Goal: Task Accomplishment & Management: Use online tool/utility

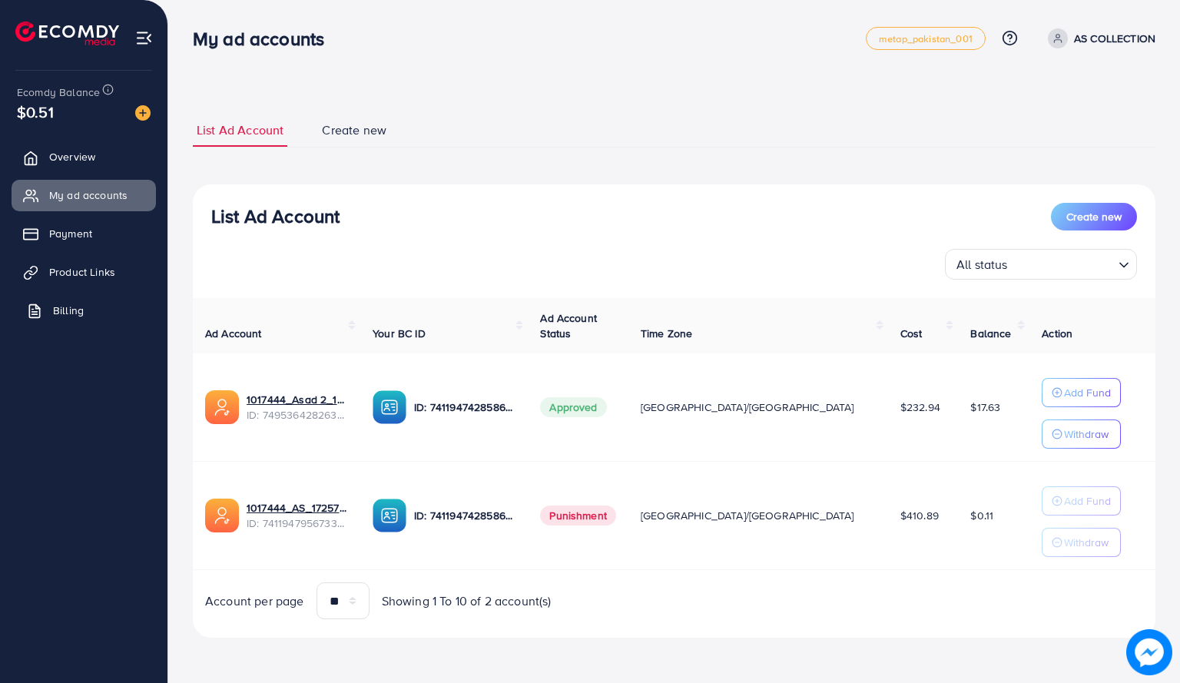
click at [68, 313] on span "Billing" at bounding box center [68, 310] width 31 height 15
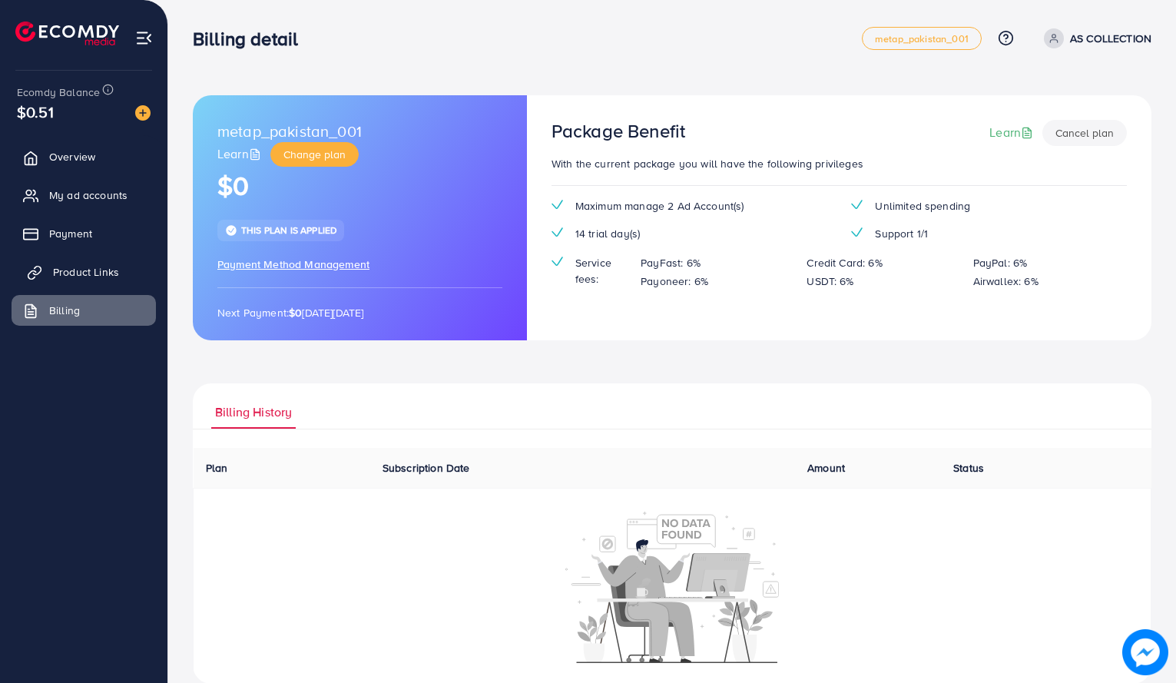
click at [83, 274] on span "Product Links" at bounding box center [86, 271] width 66 height 15
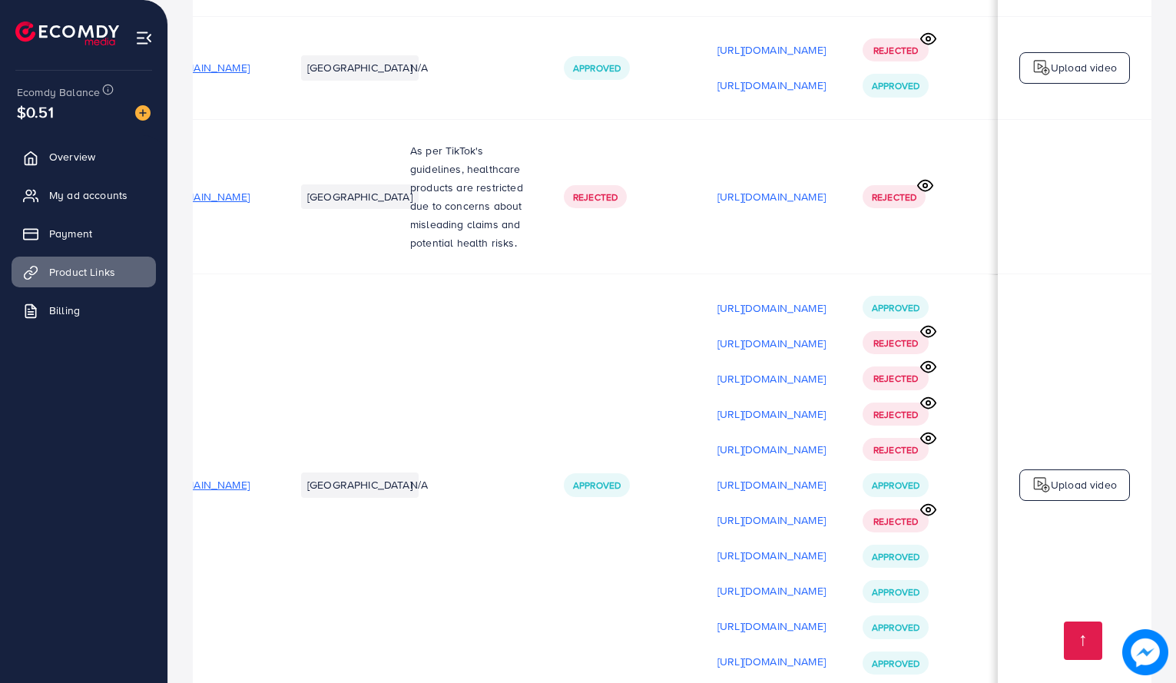
scroll to position [0, 258]
click at [1057, 476] on p "Upload video" at bounding box center [1084, 485] width 66 height 18
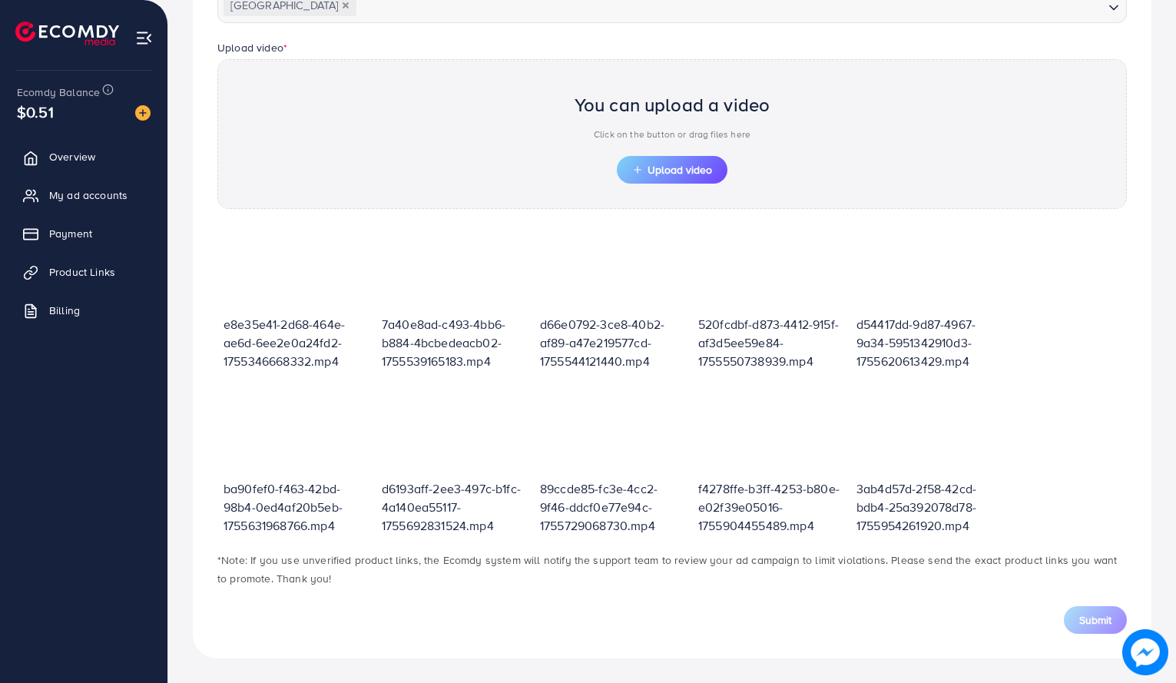
scroll to position [475, 0]
click at [702, 169] on span "Upload video" at bounding box center [672, 169] width 80 height 11
click at [693, 165] on span "Upload video" at bounding box center [672, 169] width 80 height 11
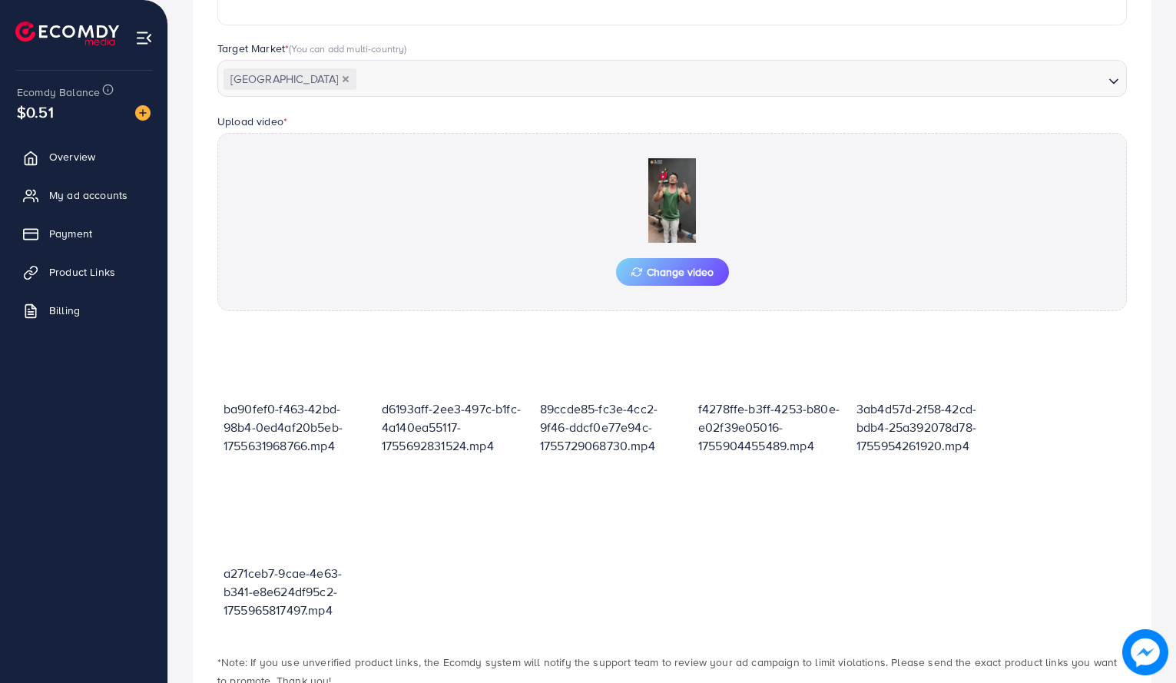
scroll to position [503, 0]
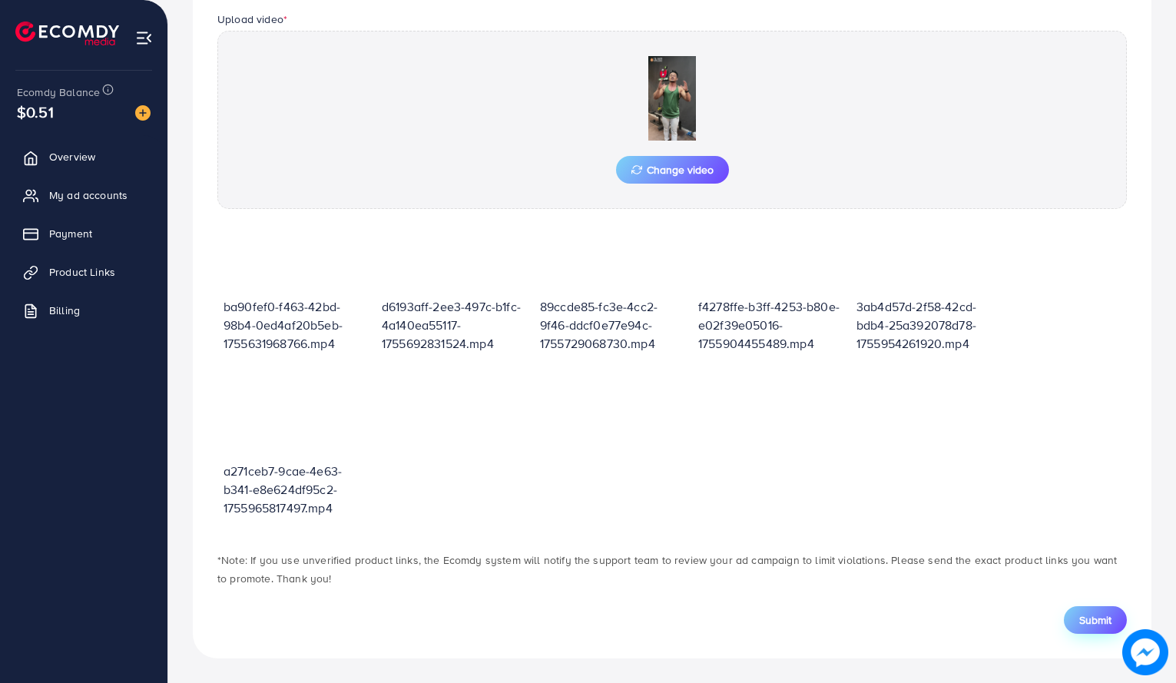
click at [1089, 617] on span "Submit" at bounding box center [1095, 619] width 32 height 15
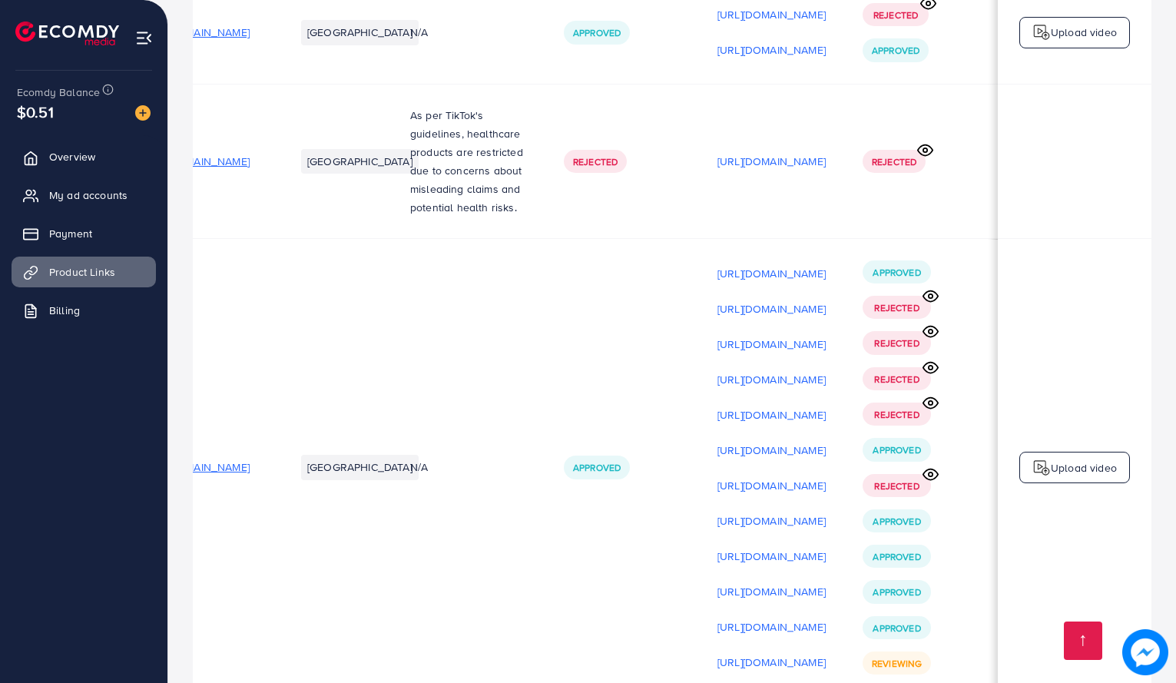
scroll to position [0, 258]
click at [1069, 459] on p "Upload video" at bounding box center [1084, 468] width 66 height 18
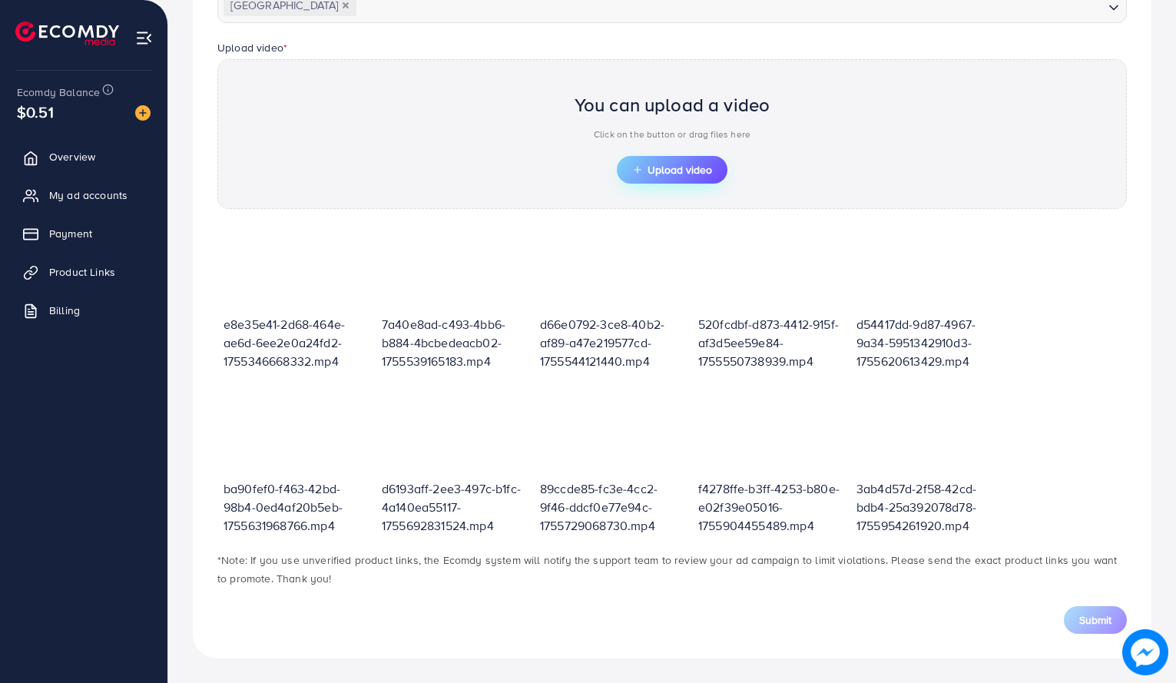
click at [706, 175] on span "Upload video" at bounding box center [672, 169] width 80 height 11
click at [662, 160] on button "Upload video" at bounding box center [672, 170] width 111 height 28
click at [654, 171] on span "Upload video" at bounding box center [672, 169] width 80 height 11
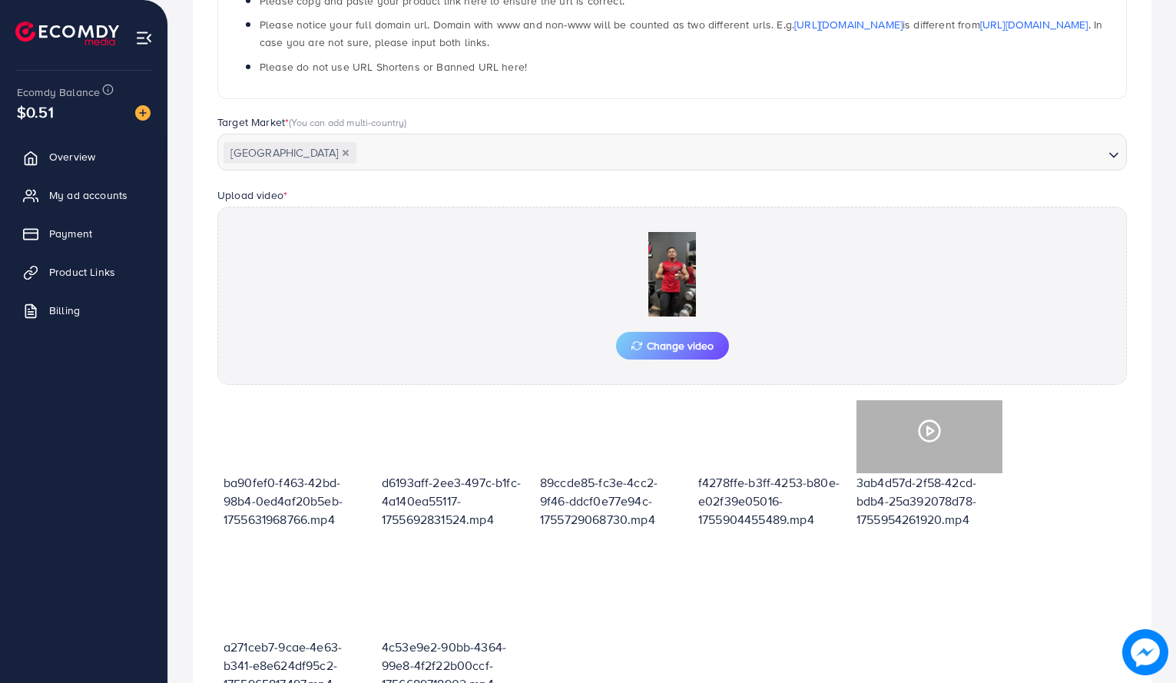
scroll to position [503, 0]
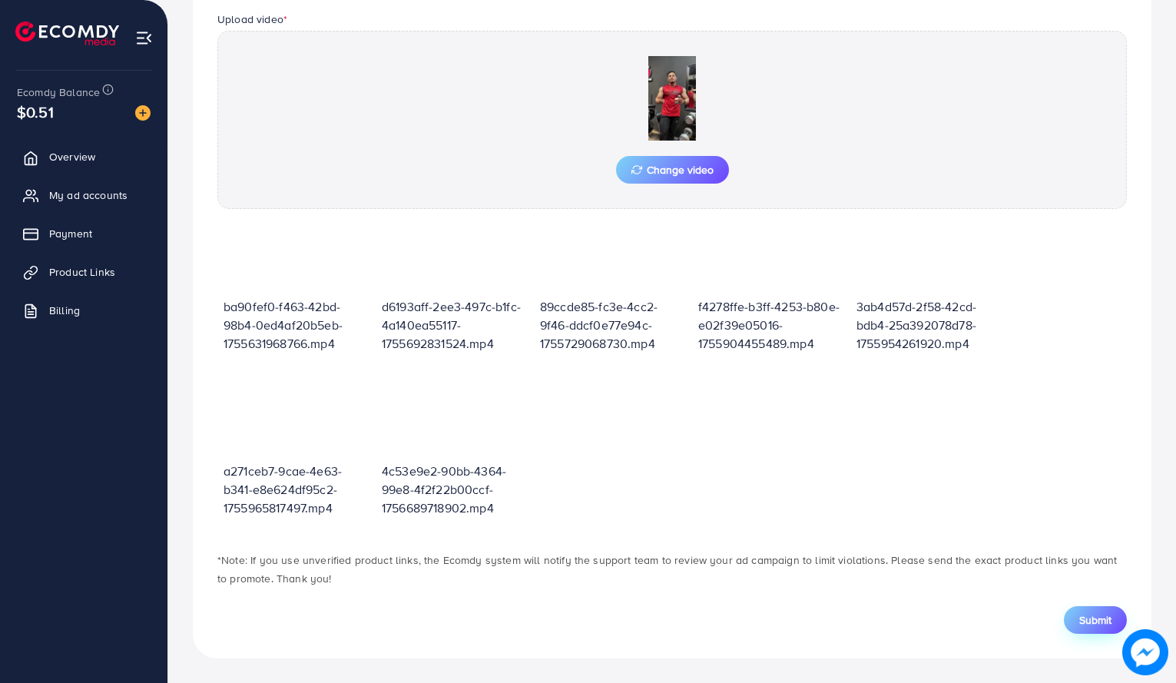
click at [1091, 620] on span "Submit" at bounding box center [1095, 619] width 32 height 15
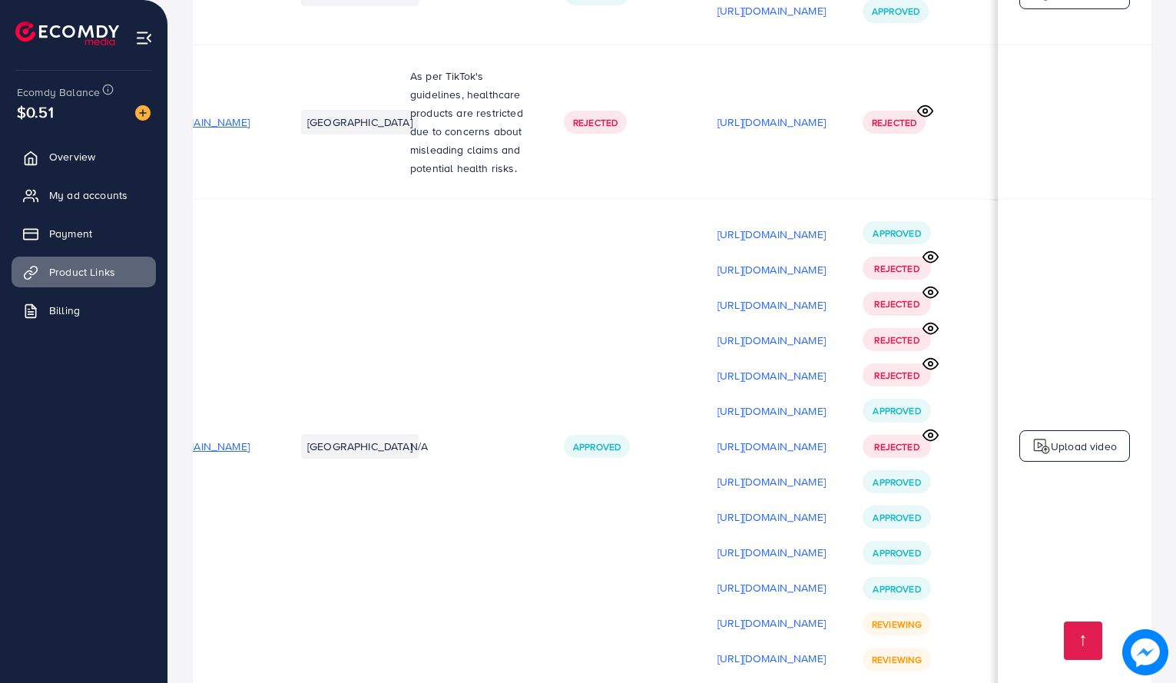
scroll to position [4, 217]
click at [103, 191] on span "My ad accounts" at bounding box center [92, 194] width 78 height 15
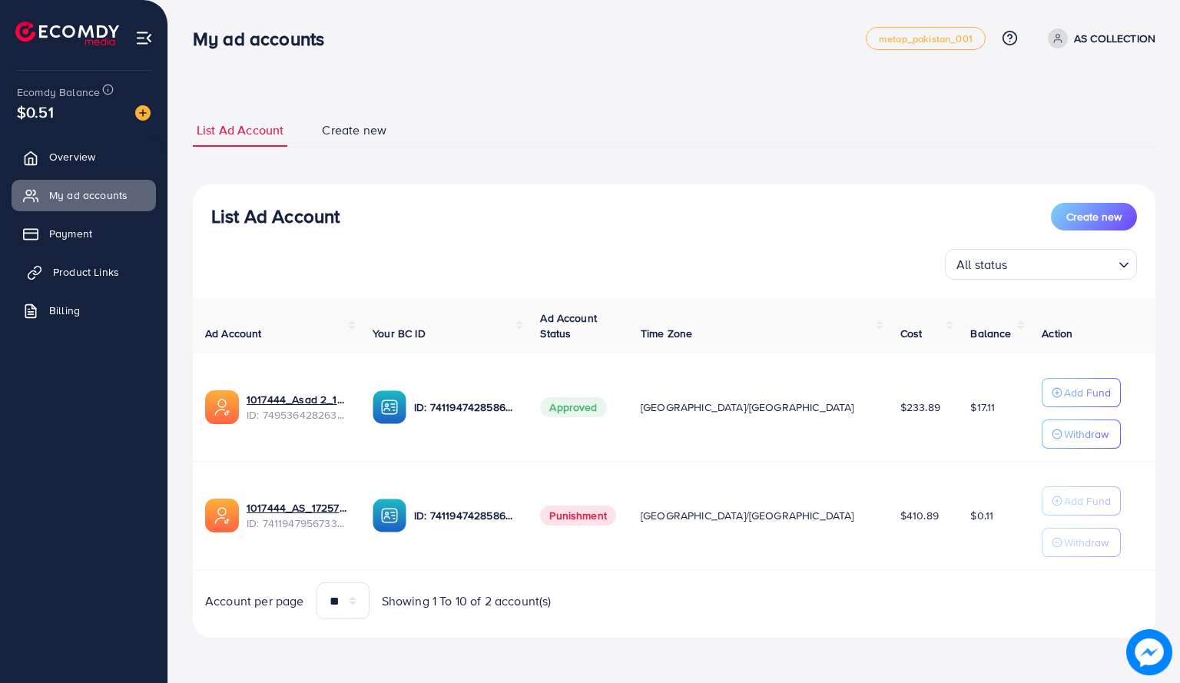
click at [95, 269] on span "Product Links" at bounding box center [86, 271] width 66 height 15
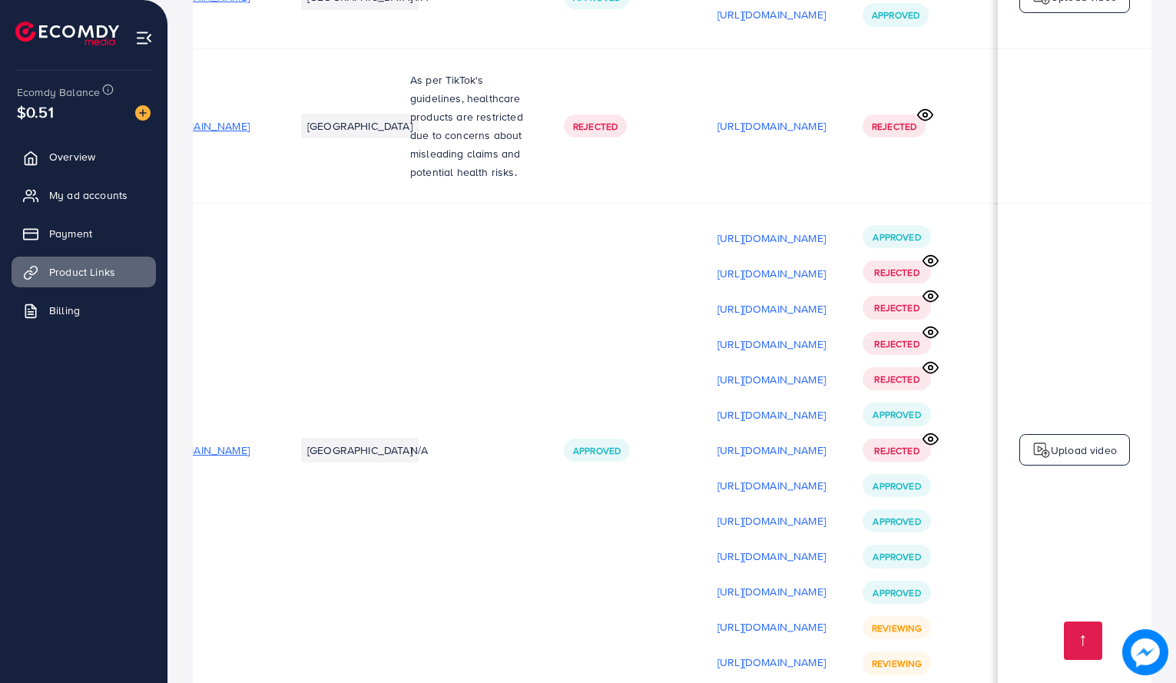
scroll to position [0, 258]
click at [1086, 434] on div "Upload video" at bounding box center [1074, 450] width 111 height 32
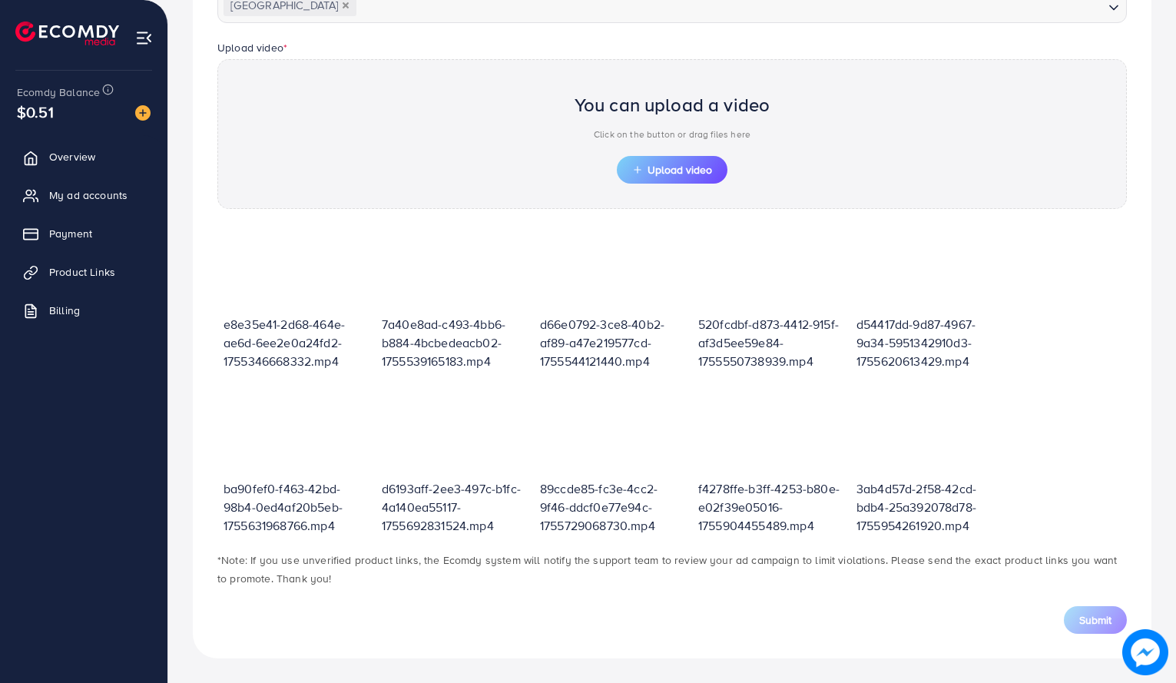
scroll to position [186, 0]
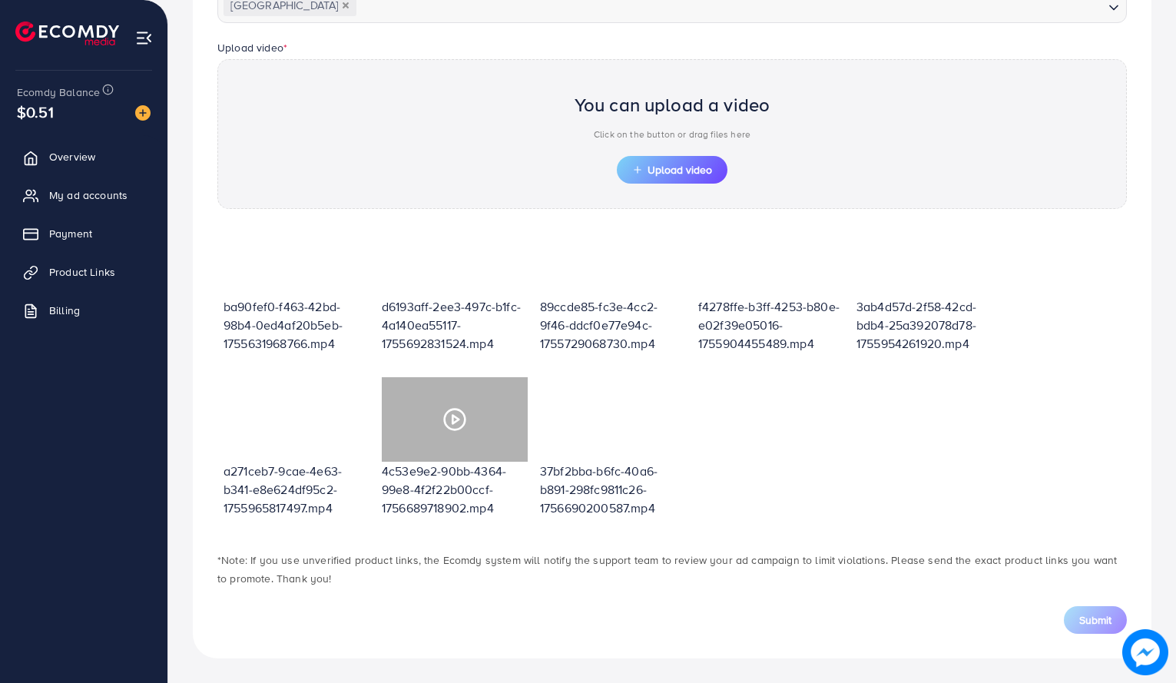
click at [456, 415] on polygon at bounding box center [455, 419] width 6 height 8
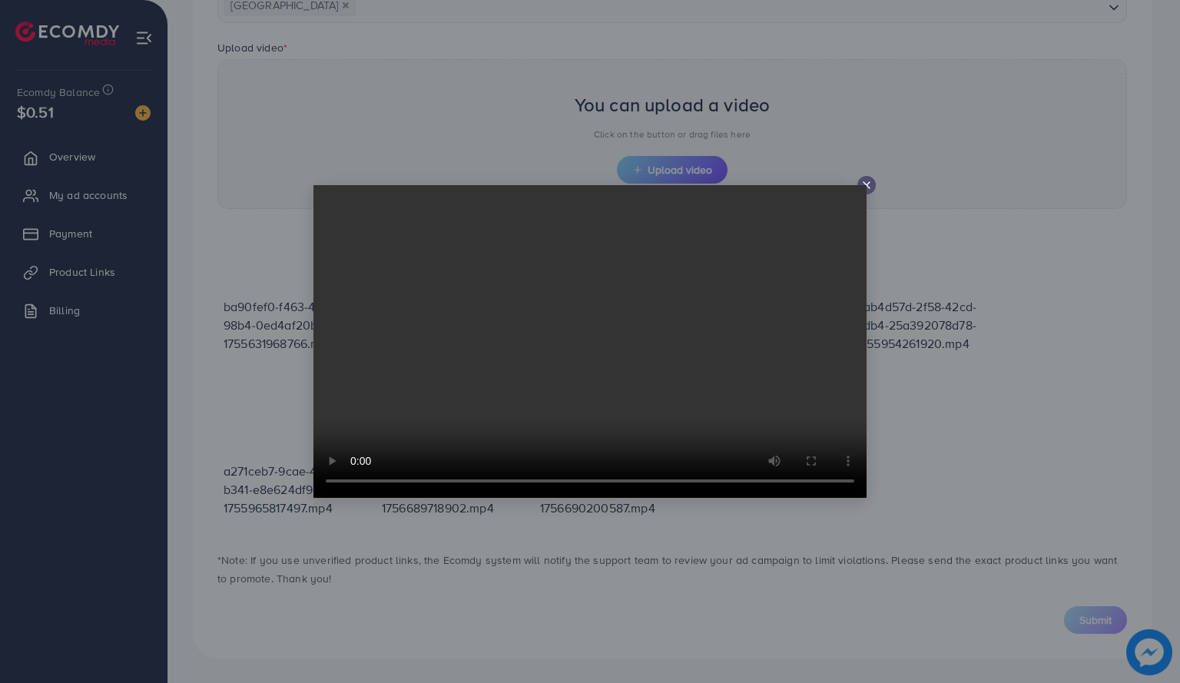
click at [871, 184] on icon at bounding box center [866, 185] width 12 height 12
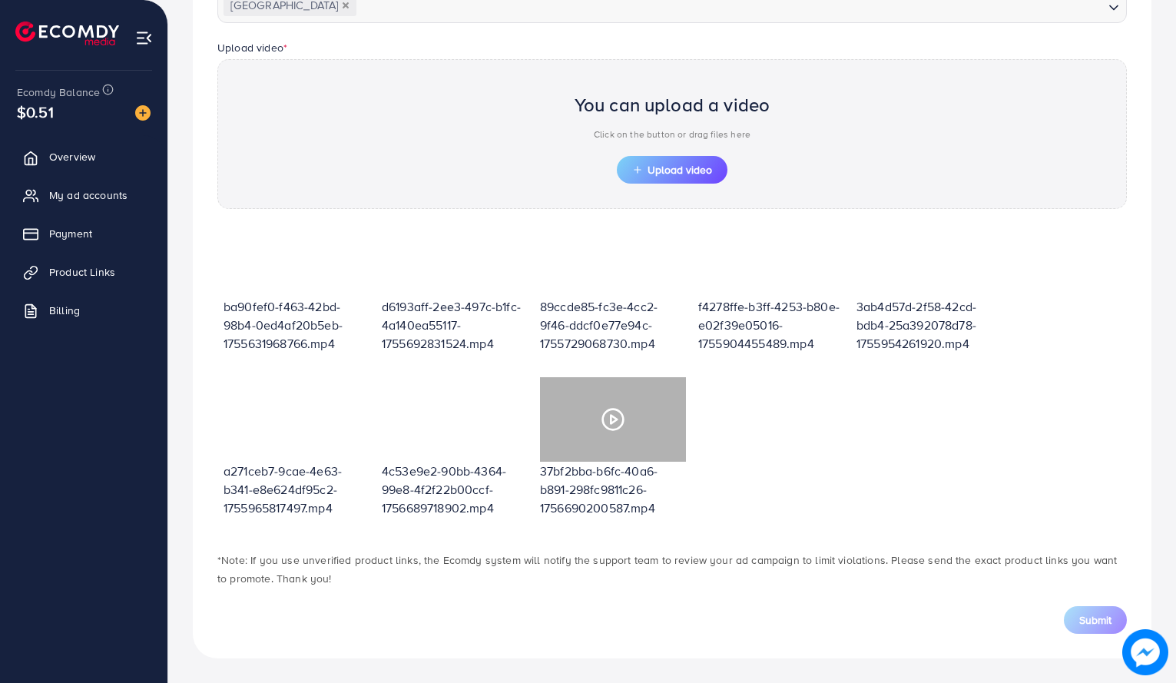
click at [620, 414] on icon at bounding box center [613, 419] width 25 height 25
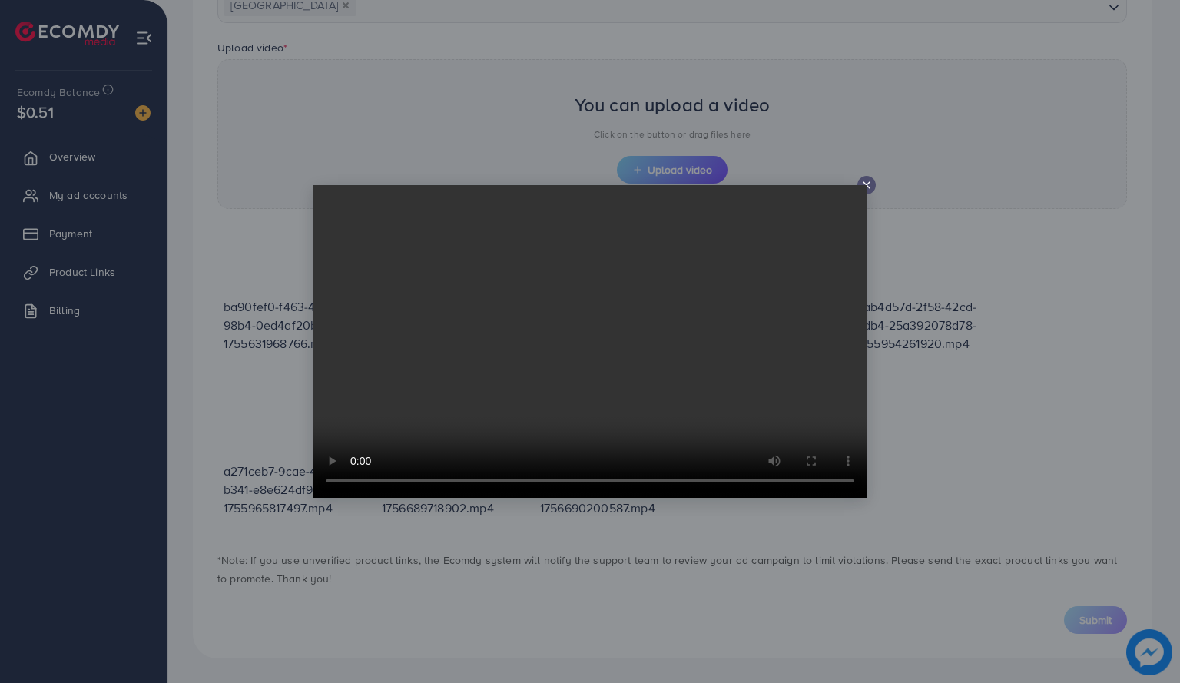
click at [864, 180] on icon at bounding box center [866, 185] width 12 height 12
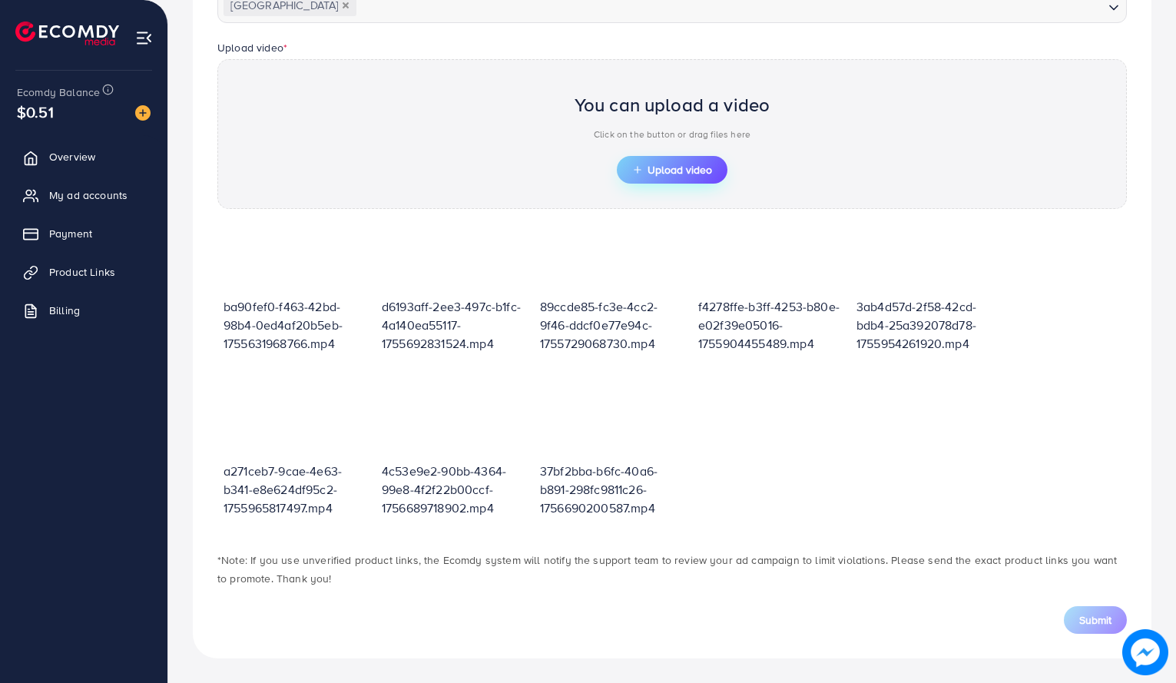
click at [699, 161] on button "Upload video" at bounding box center [672, 170] width 111 height 28
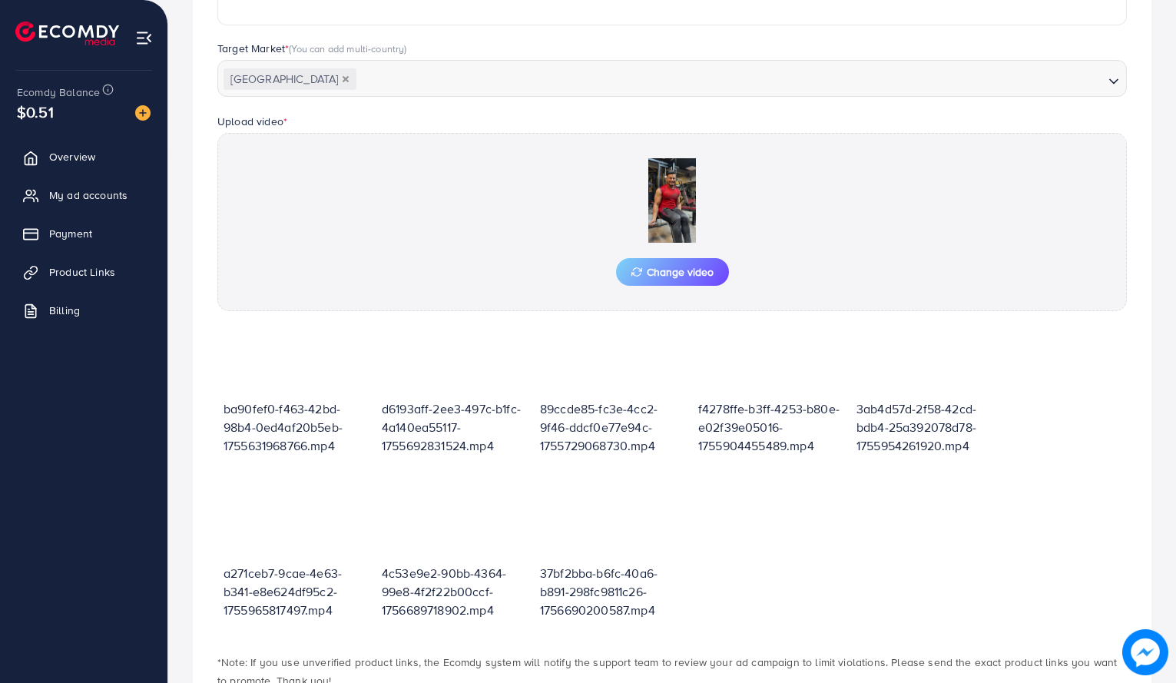
scroll to position [475, 0]
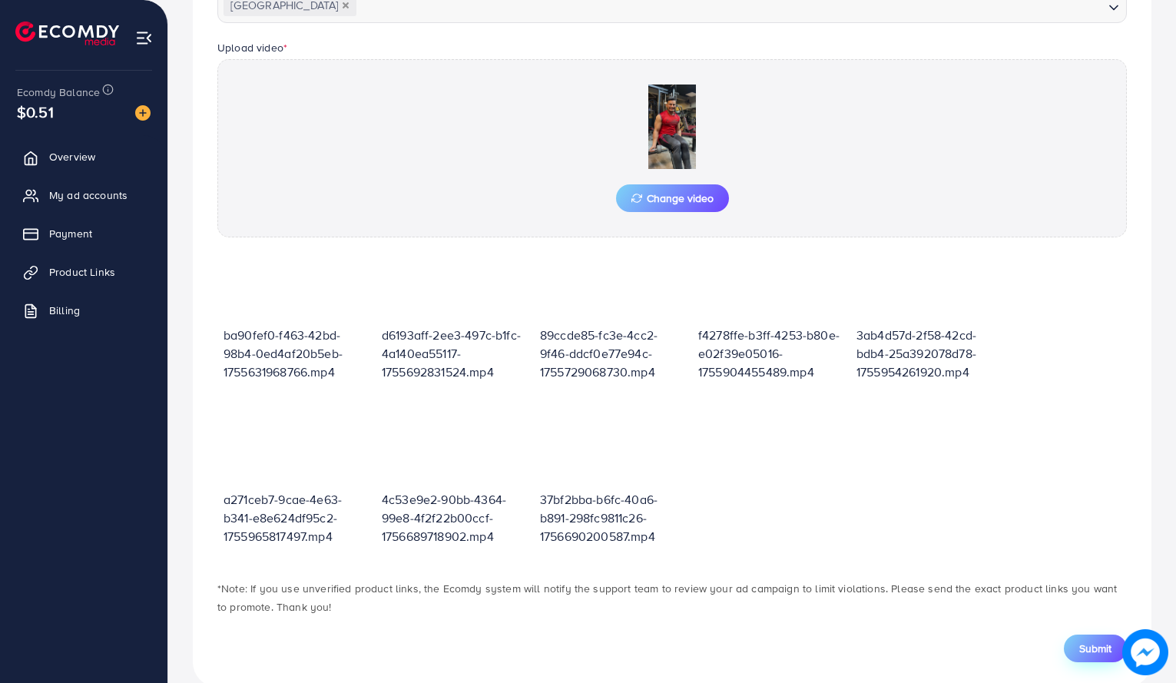
click at [1099, 651] on span "Submit" at bounding box center [1095, 648] width 32 height 15
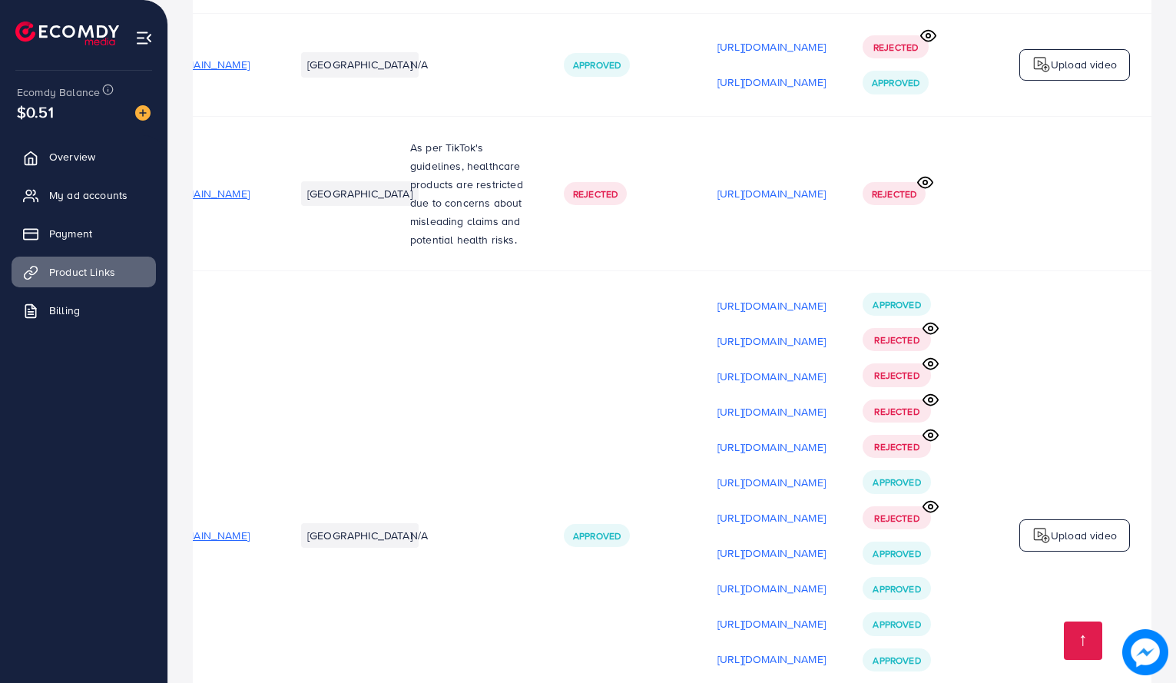
scroll to position [2961, 0]
